Goal: Answer question/provide support: Share knowledge or assist other users

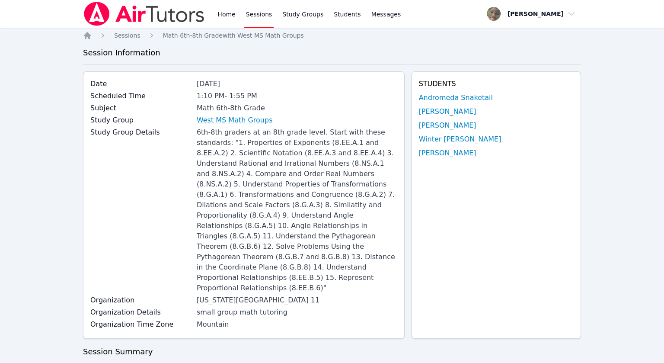
click at [243, 118] on link "West MS Math Groups" at bounding box center [235, 120] width 76 height 10
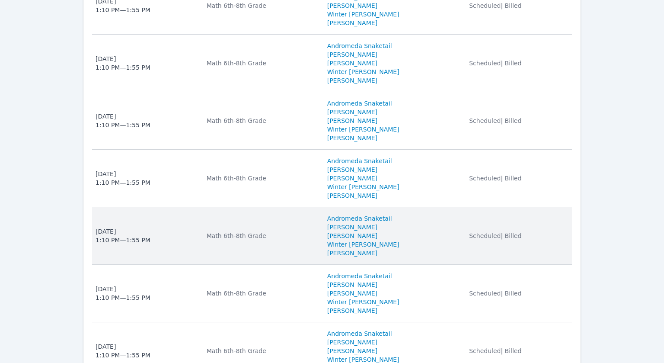
scroll to position [1420, 0]
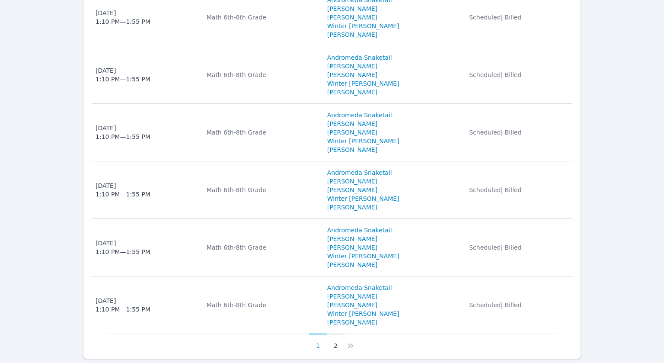
click at [335, 333] on button "2" at bounding box center [336, 341] width 18 height 16
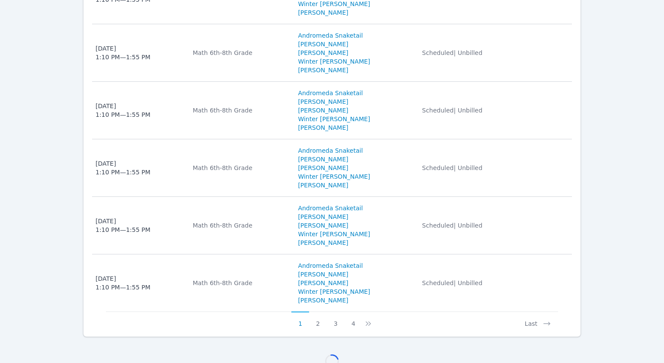
scroll to position [1191, 0]
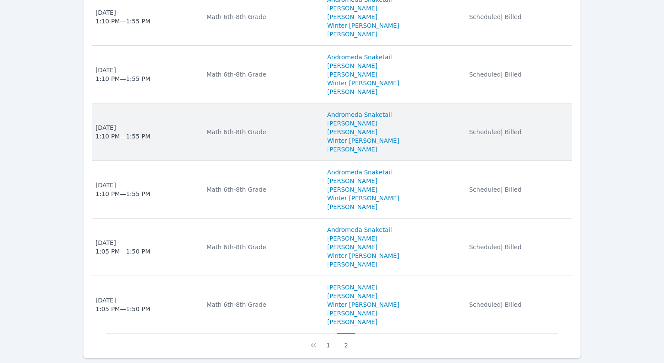
click at [223, 127] on div "Math 6th-8th Grade" at bounding box center [262, 131] width 110 height 9
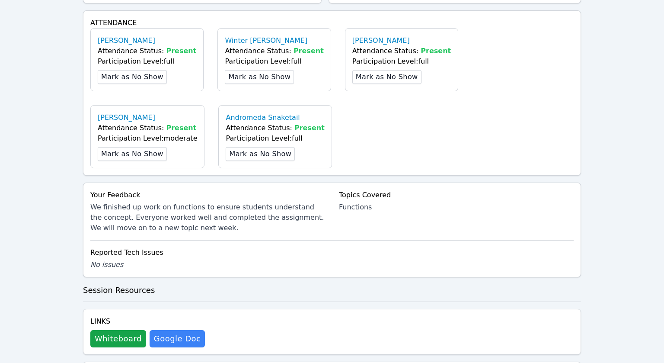
scroll to position [420, 0]
click at [124, 329] on button "Whiteboard" at bounding box center [118, 337] width 56 height 17
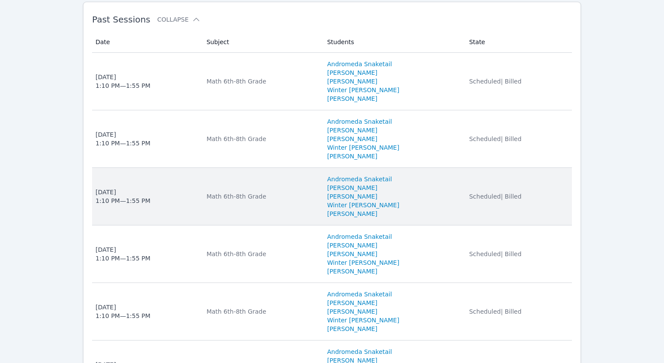
scroll to position [1125, 0]
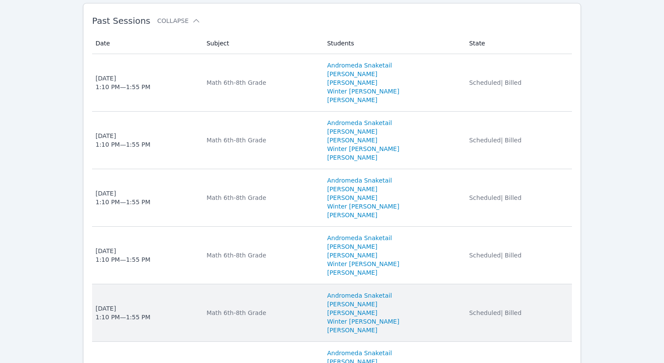
click at [288, 308] on div "Math 6th-8th Grade" at bounding box center [262, 312] width 110 height 9
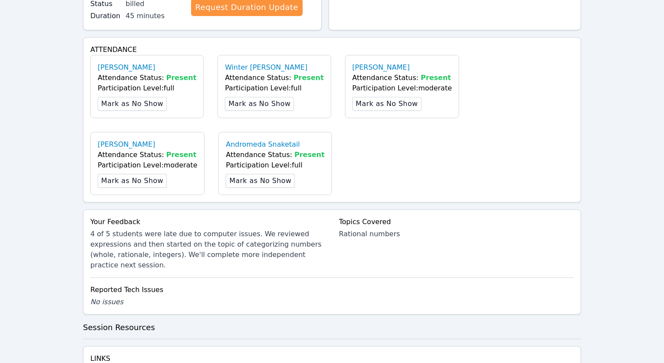
scroll to position [482, 0]
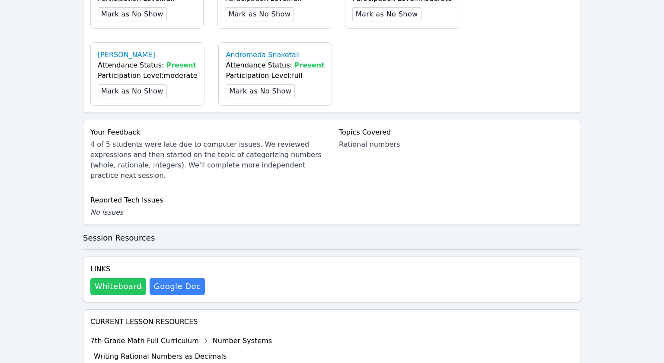
click at [124, 277] on button "Whiteboard" at bounding box center [118, 285] width 56 height 17
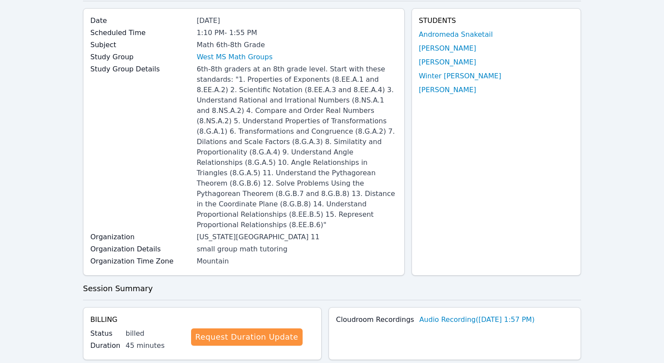
scroll to position [0, 0]
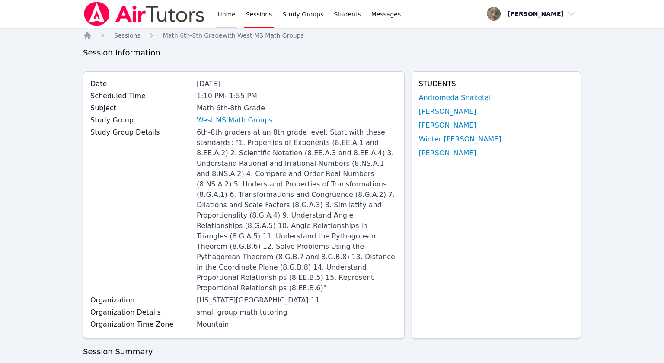
click at [218, 11] on link "Home" at bounding box center [226, 14] width 21 height 28
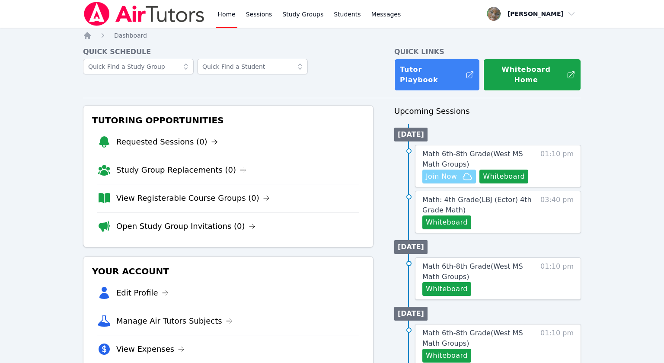
click at [441, 171] on span "Join Now" at bounding box center [441, 176] width 31 height 10
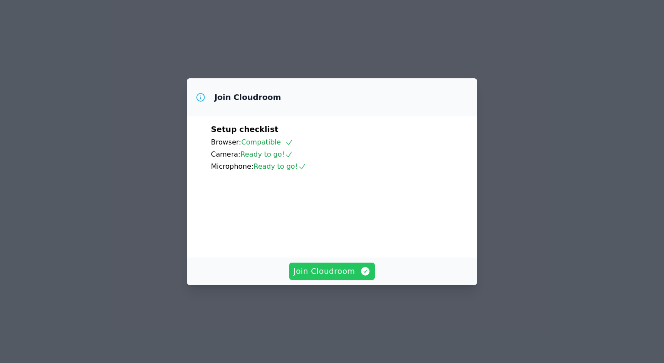
click at [331, 277] on span "Join Cloudroom" at bounding box center [331, 271] width 77 height 12
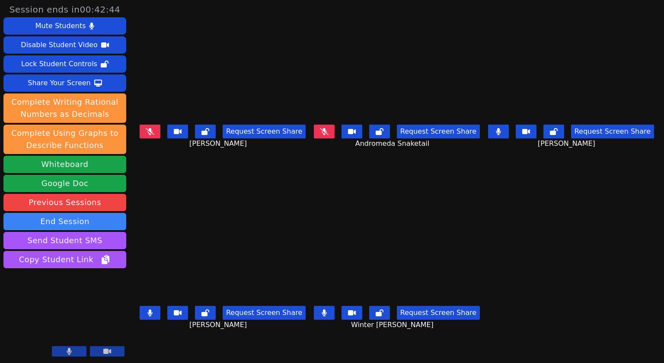
click at [500, 134] on icon at bounding box center [498, 131] width 5 height 7
click at [325, 313] on button at bounding box center [324, 313] width 21 height 14
click at [140, 316] on button at bounding box center [150, 313] width 21 height 14
click at [333, 133] on button at bounding box center [324, 131] width 21 height 14
click at [500, 133] on button at bounding box center [498, 131] width 21 height 14
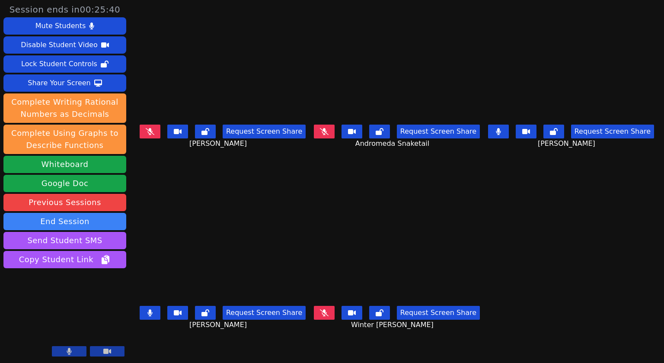
click at [143, 312] on button at bounding box center [150, 313] width 21 height 14
click at [260, 361] on div "[PERSON_NAME] Request Screen Share [PERSON_NAME]" at bounding box center [222, 273] width 169 height 182
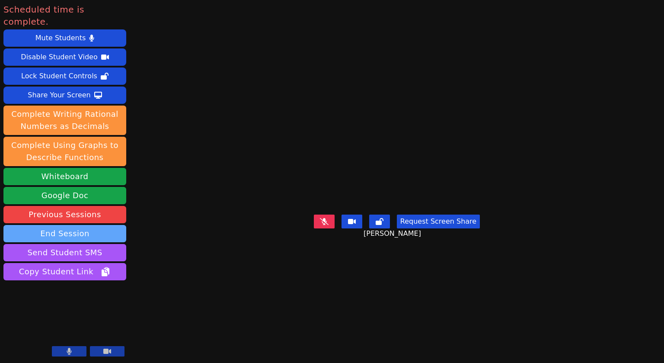
click at [77, 225] on button "End Session" at bounding box center [64, 233] width 123 height 17
